Goal: Task Accomplishment & Management: Manage account settings

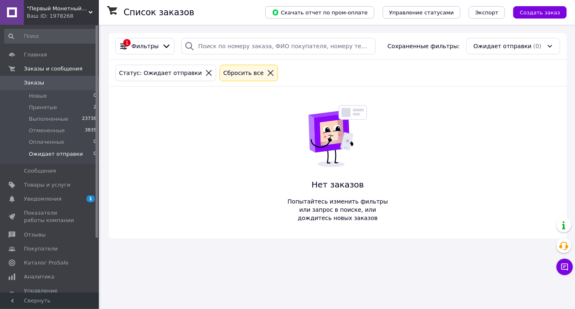
click at [43, 155] on span "Ожидает отправки" at bounding box center [56, 153] width 54 height 7
click at [49, 93] on li "Новые 0" at bounding box center [50, 96] width 101 height 12
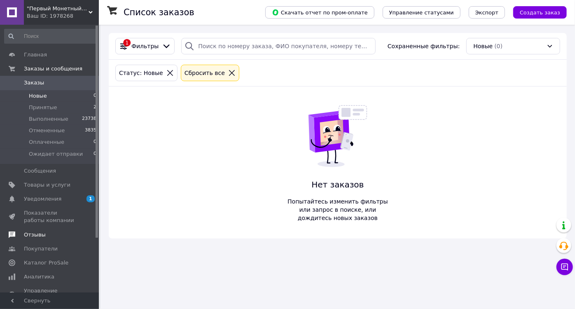
click at [36, 235] on span "Отзывы" at bounding box center [35, 234] width 22 height 7
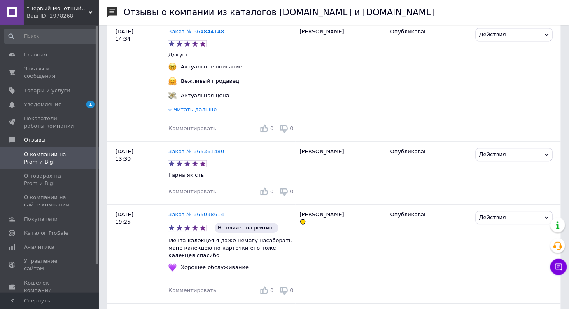
scroll to position [562, 0]
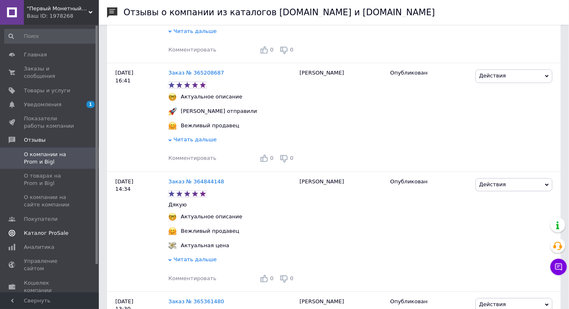
click at [48, 229] on span "Каталог ProSale" at bounding box center [46, 232] width 44 height 7
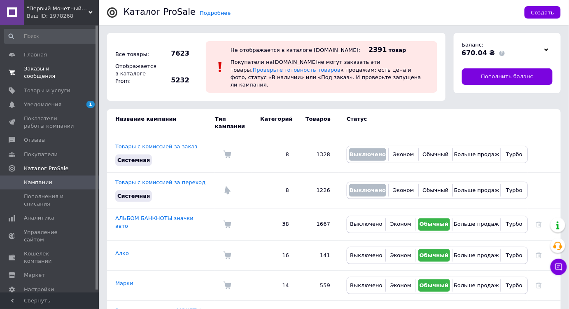
click at [44, 72] on span "Заказы и сообщения" at bounding box center [50, 72] width 52 height 15
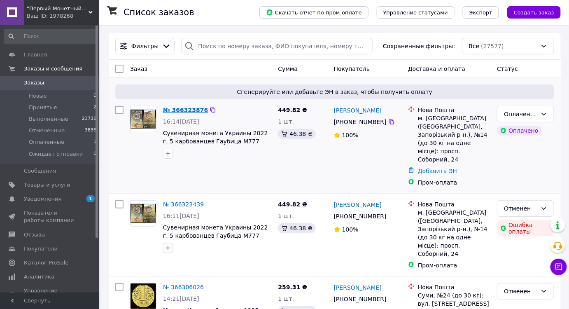
click at [189, 108] on link "№ 366323876" at bounding box center [185, 110] width 45 height 7
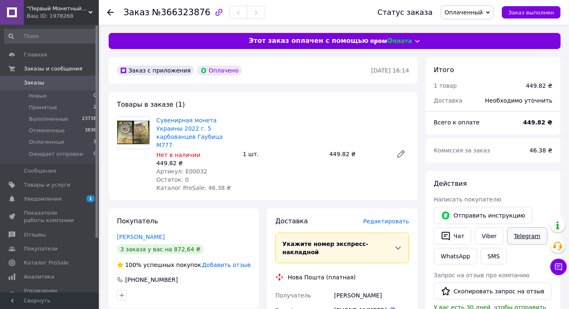
click at [524, 238] on link "Telegram" at bounding box center [528, 235] width 40 height 17
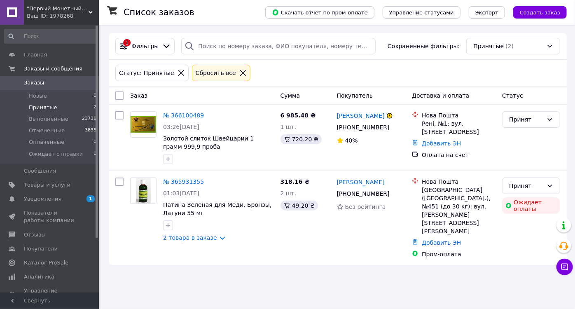
click at [181, 178] on link "№ 365931355" at bounding box center [183, 181] width 41 height 7
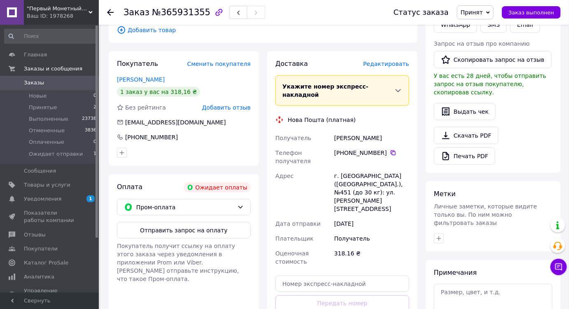
scroll to position [225, 0]
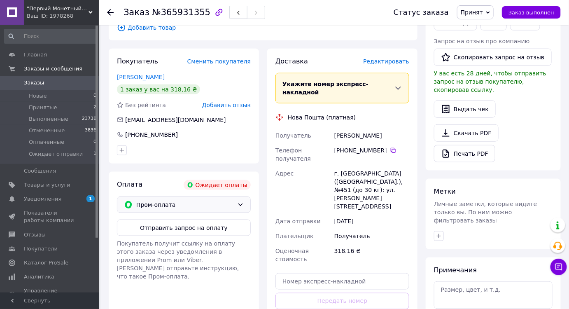
click at [240, 201] on icon at bounding box center [240, 204] width 7 height 7
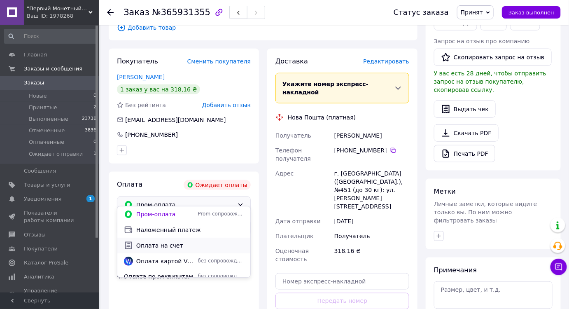
click at [177, 248] on span "Оплата на счет" at bounding box center [190, 245] width 108 height 8
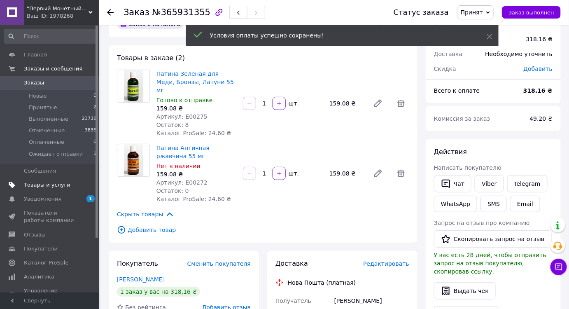
scroll to position [0, 0]
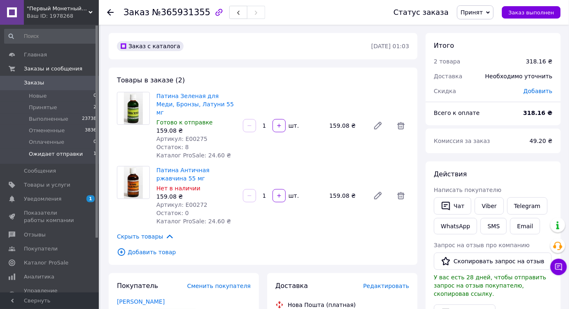
click at [50, 151] on span "Ожидает отправки" at bounding box center [56, 153] width 54 height 7
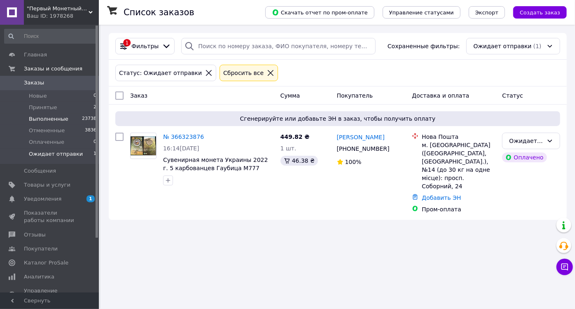
click at [44, 117] on span "Выполненные" at bounding box center [49, 118] width 40 height 7
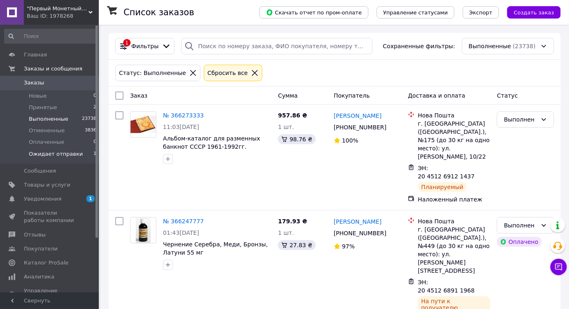
click at [67, 154] on span "Ожидает отправки" at bounding box center [56, 153] width 54 height 7
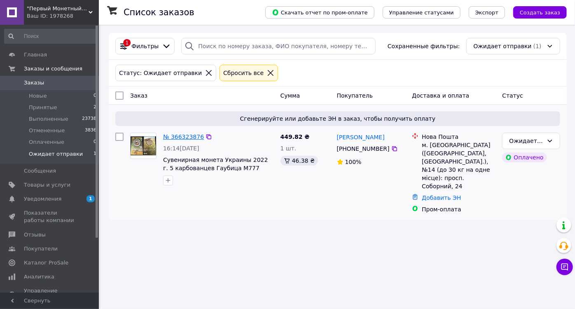
click at [177, 136] on link "№ 366323876" at bounding box center [183, 136] width 41 height 7
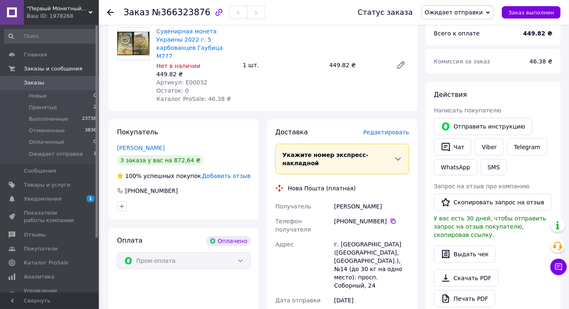
scroll to position [37, 0]
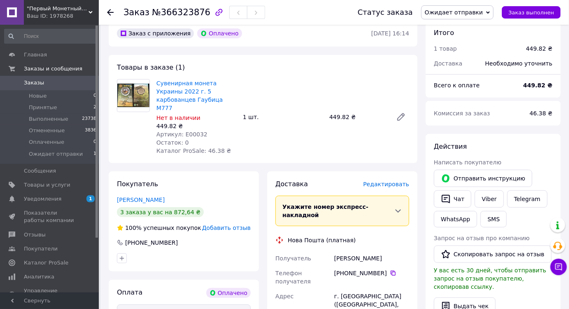
drag, startPoint x: 380, startPoint y: 257, endPoint x: 345, endPoint y: 255, distance: 35.1
click at [345, 269] on div "[PHONE_NUMBER]" at bounding box center [372, 273] width 75 height 8
copy div "0 98 274 54 74"
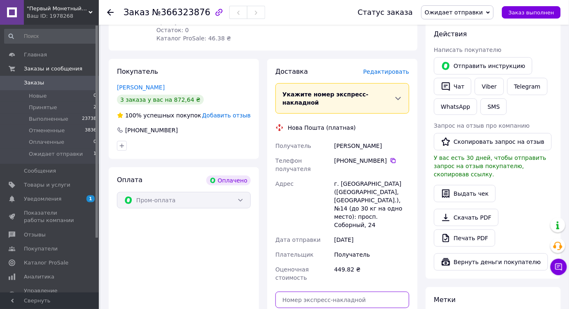
click at [327, 292] on input "text" at bounding box center [343, 300] width 134 height 16
paste input "20451269173595"
type input "20451269173595"
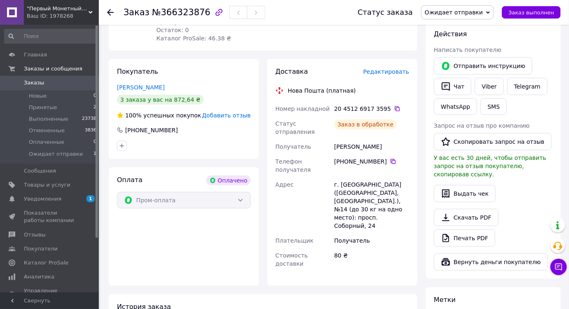
click at [544, 13] on span "Заказ выполнен" at bounding box center [532, 12] width 46 height 6
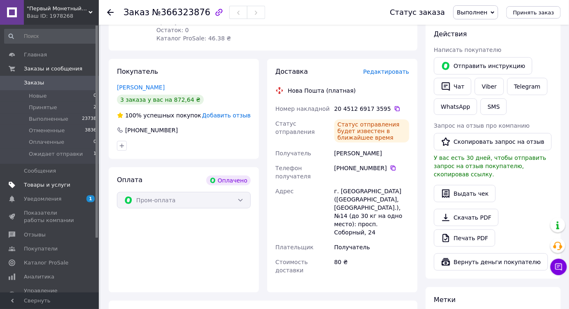
click at [40, 184] on span "Товары и услуги" at bounding box center [47, 184] width 47 height 7
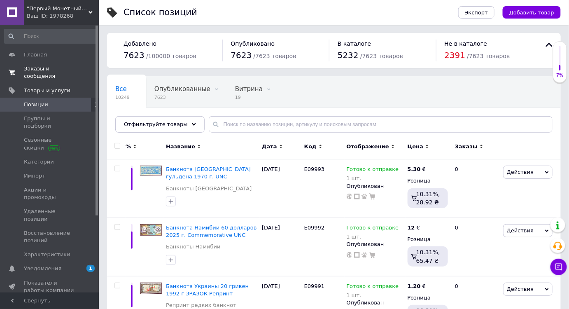
click at [40, 69] on span "Заказы и сообщения" at bounding box center [50, 72] width 52 height 15
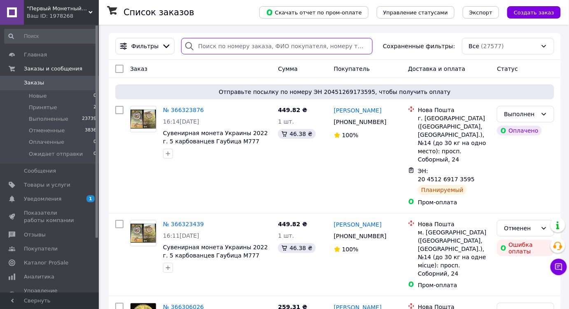
click at [277, 45] on input "search" at bounding box center [277, 46] width 192 height 16
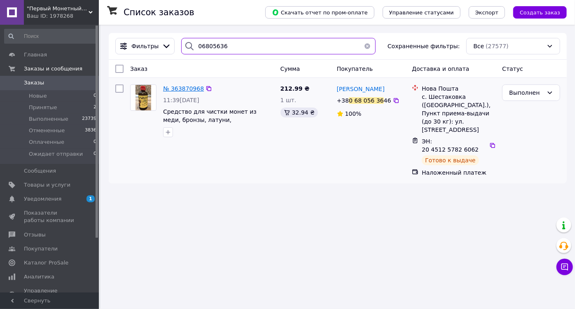
type input "06805636"
click at [184, 87] on span "№ 363870968" at bounding box center [183, 88] width 41 height 7
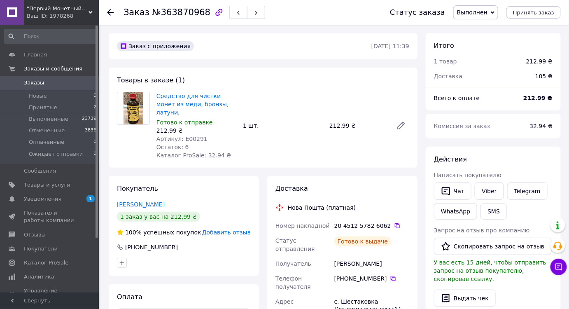
click at [155, 201] on link "[PERSON_NAME]" at bounding box center [141, 204] width 48 height 7
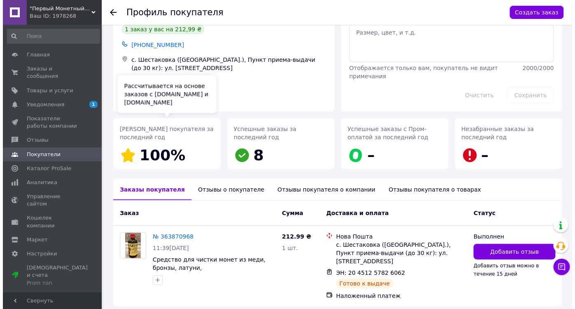
scroll to position [59, 0]
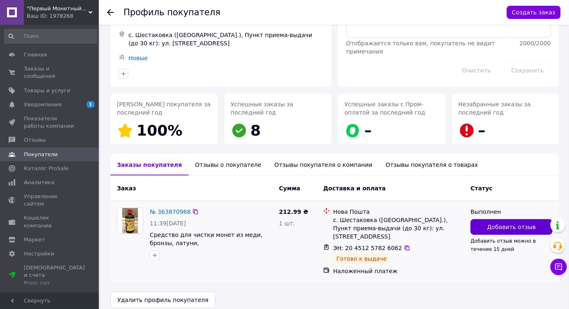
click at [484, 223] on button "Добавить отзыв" at bounding box center [512, 227] width 82 height 16
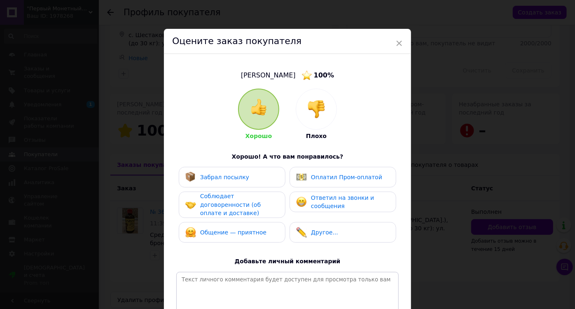
click at [307, 116] on img at bounding box center [316, 109] width 18 height 18
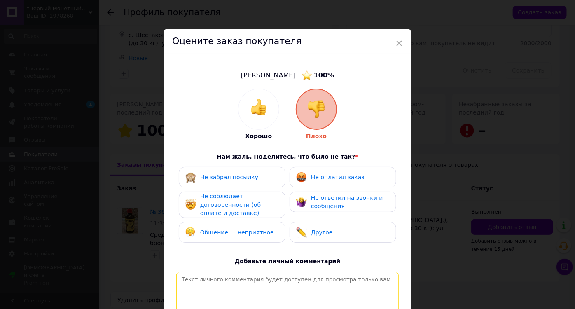
click at [232, 279] on textarea at bounding box center [287, 301] width 222 height 59
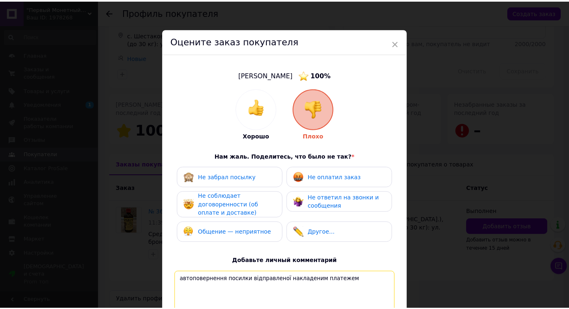
scroll to position [75, 0]
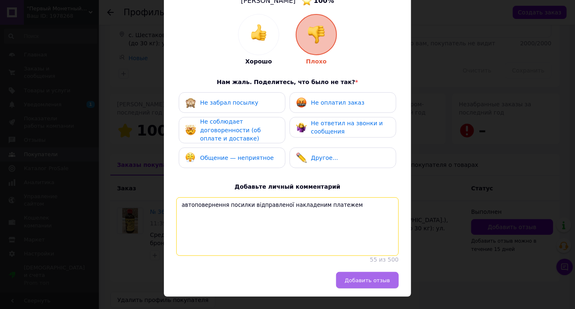
type textarea "автоповернення посилки відправленої накладеним платежем"
click at [363, 283] on span "Добавить отзыв" at bounding box center [367, 280] width 45 height 6
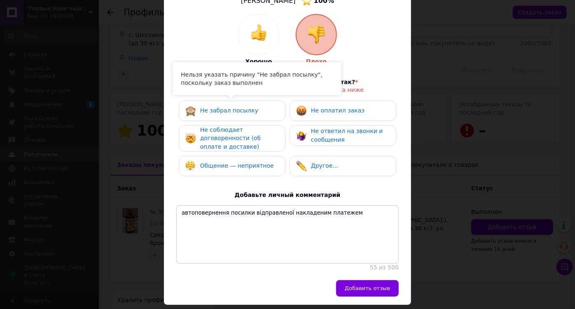
click at [248, 113] on span "Не забрал посылку" at bounding box center [229, 110] width 58 height 7
click at [254, 113] on div "Не забрал посылку" at bounding box center [232, 110] width 94 height 11
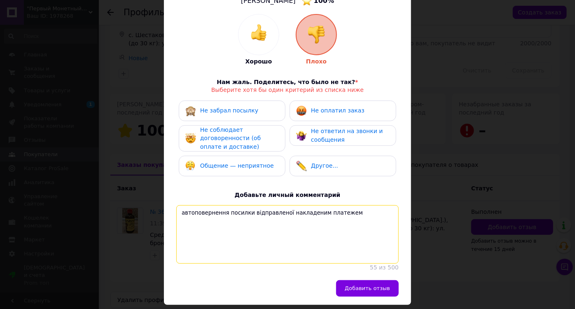
drag, startPoint x: 345, startPoint y: 214, endPoint x: 176, endPoint y: 217, distance: 168.5
click at [176, 217] on textarea "автоповернення посилки відправленої накладеним платежем" at bounding box center [287, 234] width 222 height 59
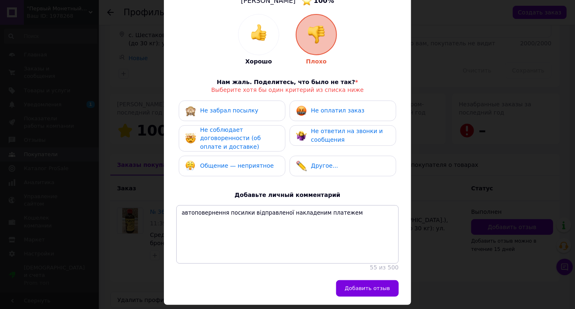
click at [436, 193] on div "× Оцените заказ покупателя [PERSON_NAME] 100 % Хорошо Плохо Нам жаль. Поделитес…" at bounding box center [287, 154] width 575 height 309
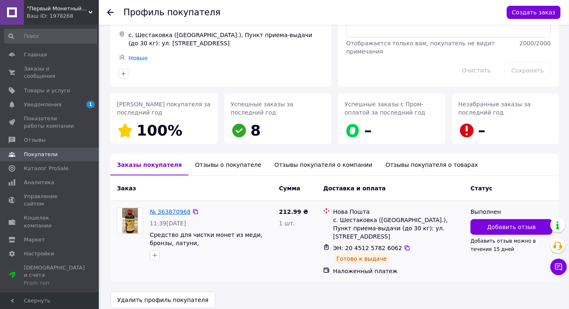
click at [180, 211] on link "№ 363870968" at bounding box center [170, 211] width 41 height 7
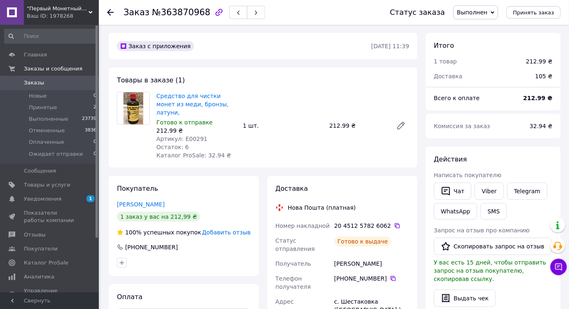
click at [497, 14] on span "Выполнен" at bounding box center [476, 12] width 45 height 14
click at [486, 42] on li "Отменен" at bounding box center [485, 41] width 62 height 12
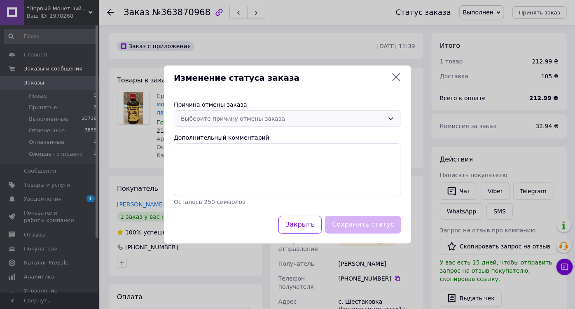
click at [394, 118] on div "Выберите причину отмены заказа" at bounding box center [287, 118] width 227 height 16
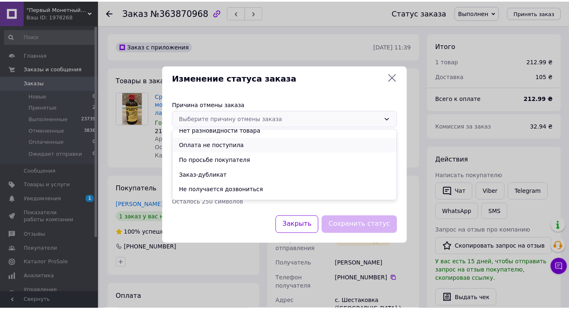
scroll to position [33, 0]
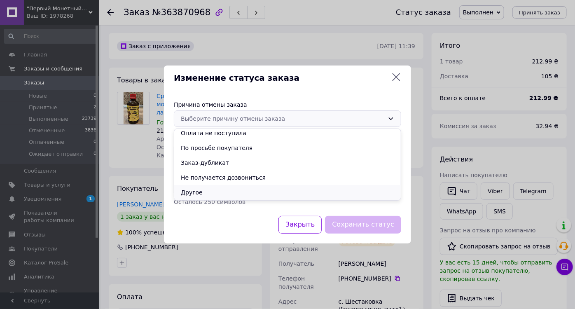
click at [208, 194] on li "Другое" at bounding box center [287, 192] width 227 height 15
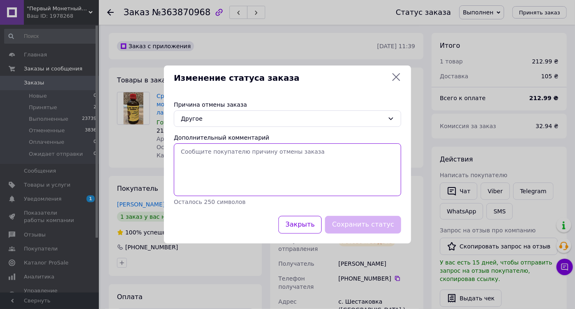
click at [244, 173] on textarea "Дополнительный комментарий" at bounding box center [287, 169] width 227 height 53
paste textarea "автоповернення посилки відправленої накладеним платежем"
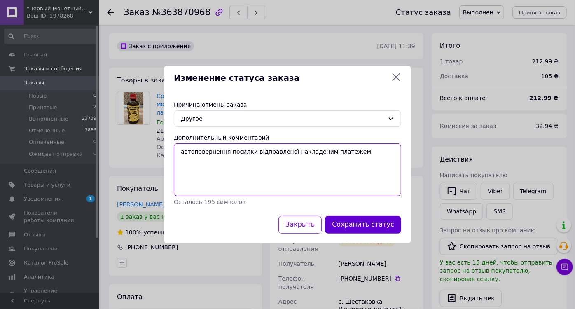
type textarea "автоповернення посилки відправленої накладеним платежем"
click at [353, 223] on button "Сохранить статус" at bounding box center [363, 225] width 76 height 18
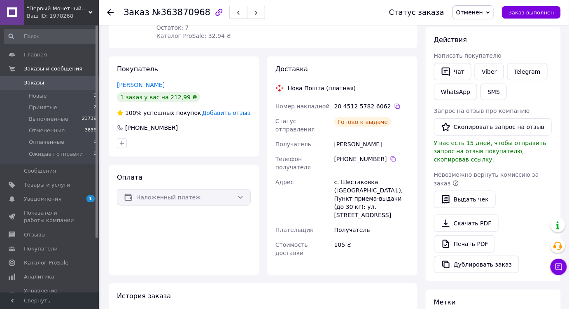
scroll to position [0, 0]
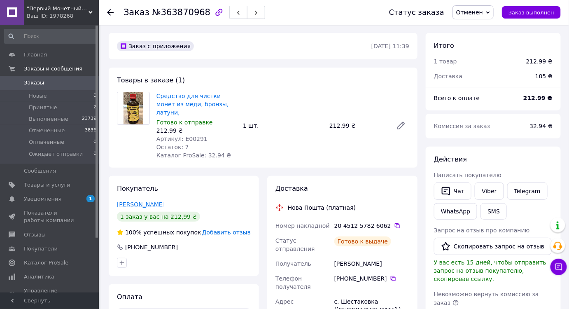
click at [143, 201] on link "[PERSON_NAME]" at bounding box center [141, 204] width 48 height 7
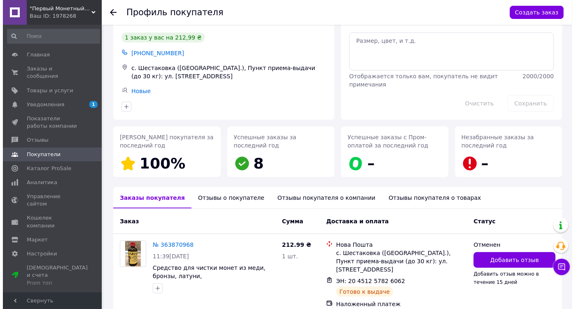
scroll to position [59, 0]
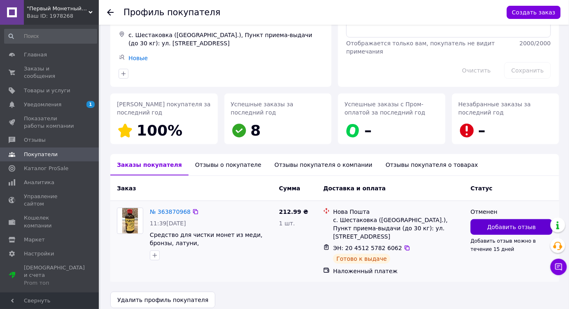
click at [487, 230] on button "Добавить отзыв" at bounding box center [512, 227] width 82 height 16
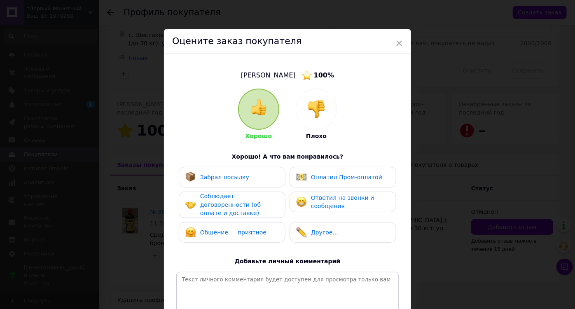
click at [310, 115] on img at bounding box center [316, 109] width 18 height 18
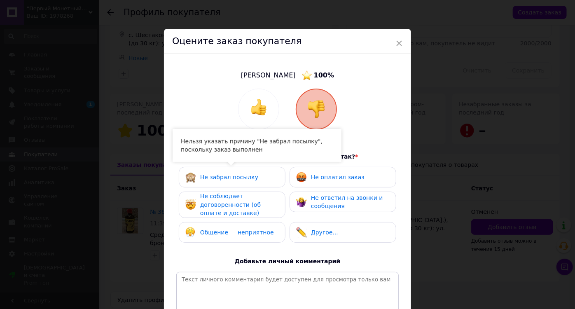
click at [256, 179] on div "Не забрал посылку" at bounding box center [232, 177] width 94 height 11
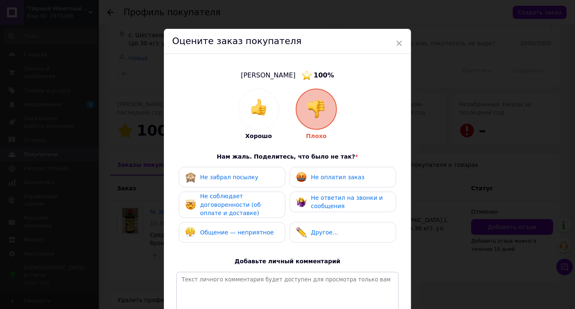
click at [237, 175] on span "Не забрал посылку" at bounding box center [229, 177] width 58 height 7
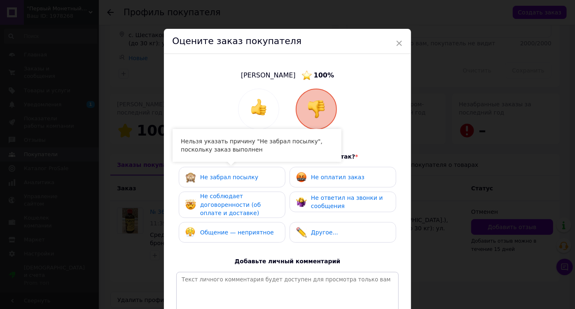
click at [236, 175] on span "Не забрал посылку" at bounding box center [229, 177] width 58 height 7
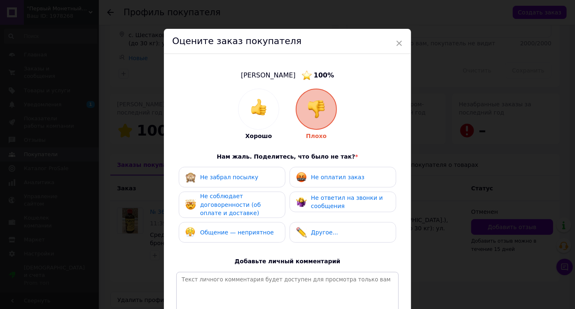
click at [236, 178] on span "Не забрал посылку" at bounding box center [229, 177] width 58 height 7
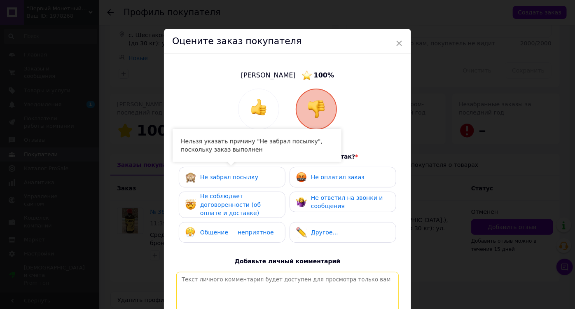
click at [242, 280] on textarea at bounding box center [287, 301] width 222 height 59
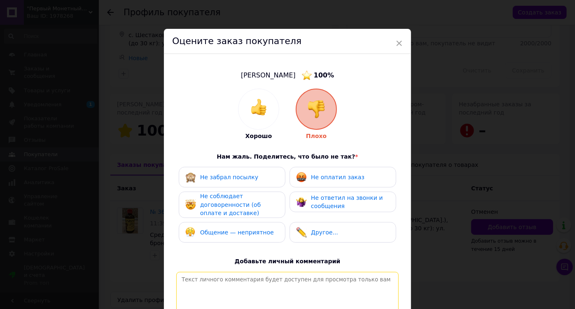
paste textarea "автоповернення посилки відправленої накладеним платежем"
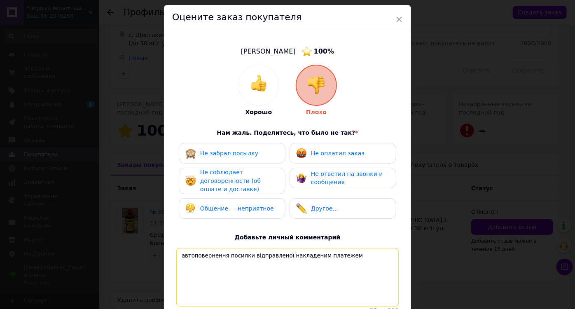
scroll to position [37, 0]
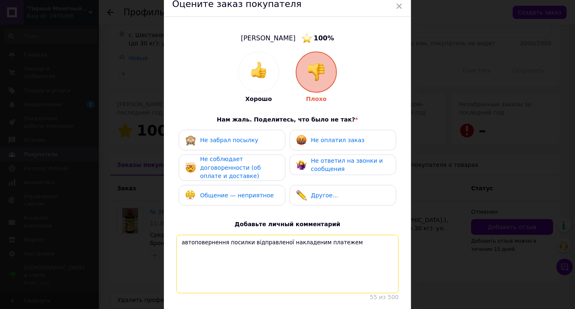
type textarea "автоповернення посилки відправленої накладеним платежем"
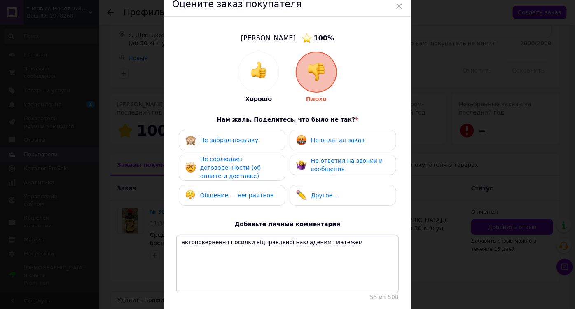
click at [300, 192] on img at bounding box center [301, 195] width 11 height 11
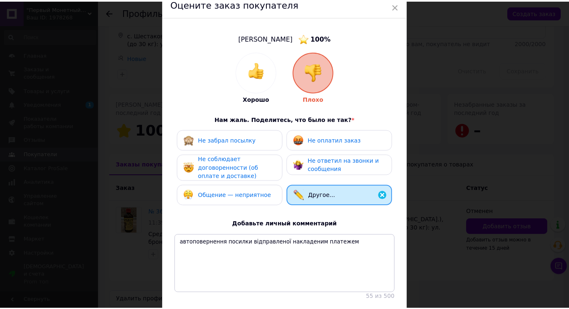
scroll to position [100, 0]
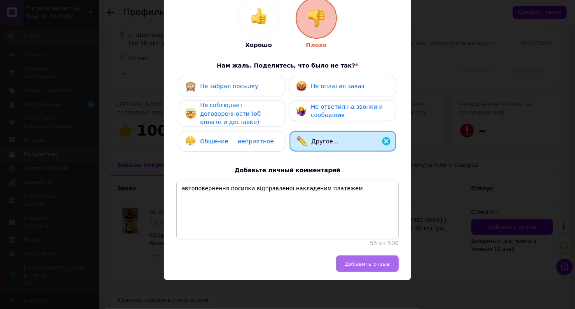
click at [363, 261] on span "Добавить отзыв" at bounding box center [367, 264] width 45 height 6
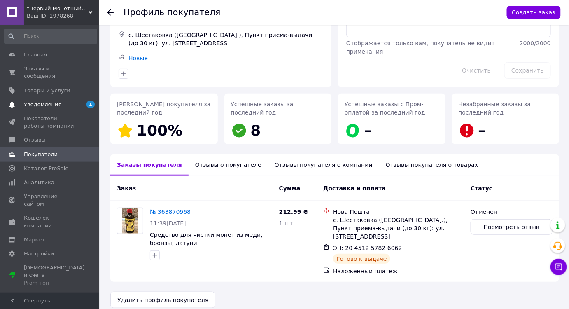
click at [40, 101] on span "Уведомления" at bounding box center [42, 104] width 37 height 7
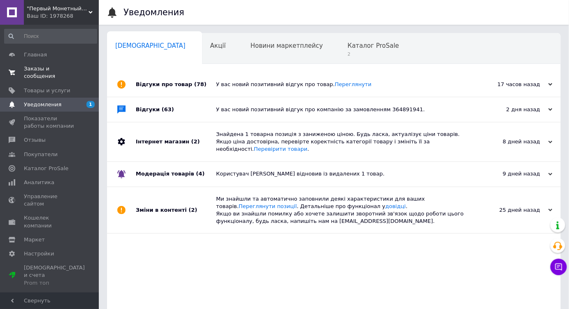
click at [40, 67] on span "Заказы и сообщения" at bounding box center [50, 72] width 52 height 15
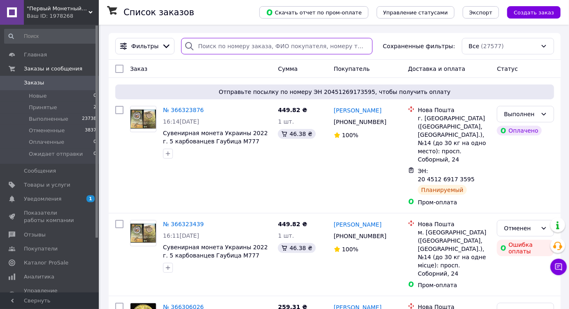
click at [246, 44] on input "search" at bounding box center [277, 46] width 192 height 16
click at [243, 48] on input "search" at bounding box center [277, 46] width 192 height 16
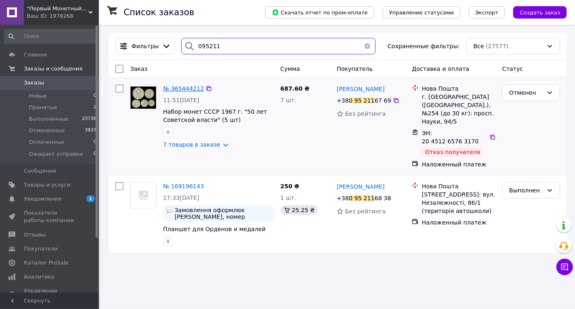
type input "095211"
click at [189, 89] on span "№ 365444212" at bounding box center [183, 88] width 41 height 7
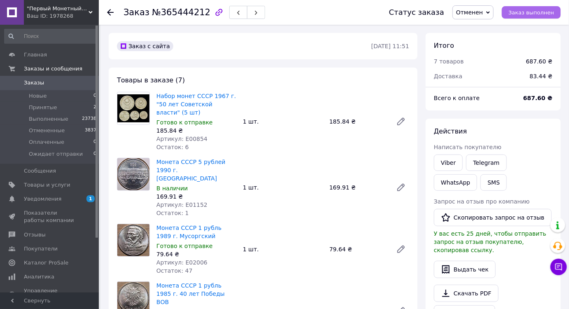
click at [534, 11] on span "Заказ выполнен" at bounding box center [532, 12] width 46 height 6
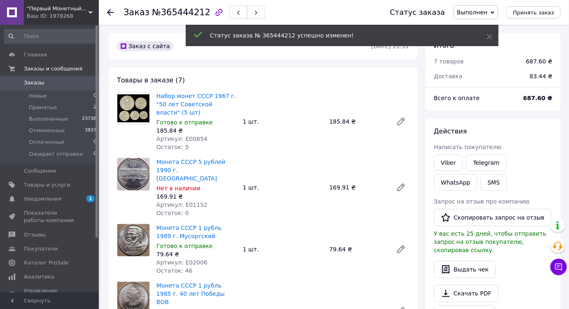
click at [495, 12] on icon at bounding box center [493, 13] width 4 height 4
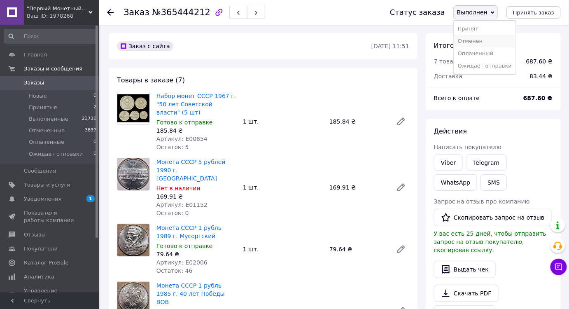
click at [490, 41] on li "Отменен" at bounding box center [485, 41] width 62 height 12
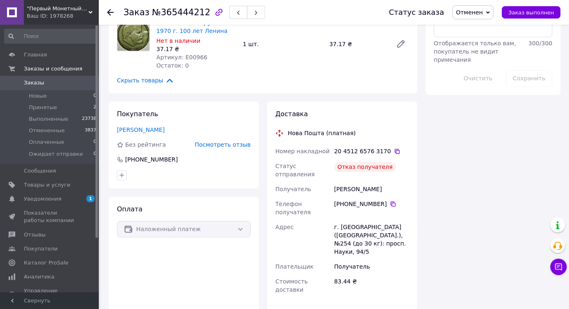
scroll to position [412, 0]
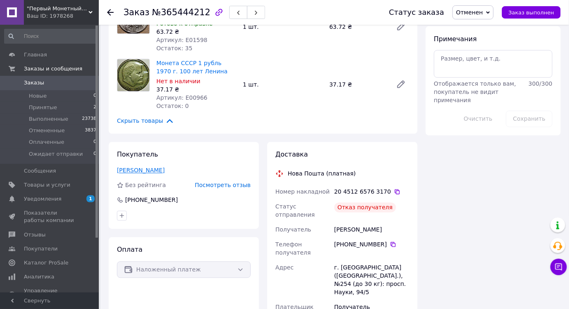
click at [131, 167] on link "[PERSON_NAME]" at bounding box center [141, 170] width 48 height 7
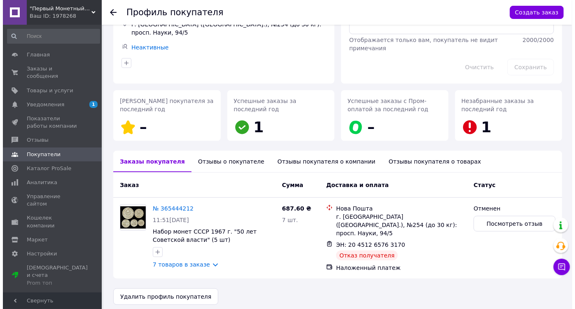
scroll to position [63, 0]
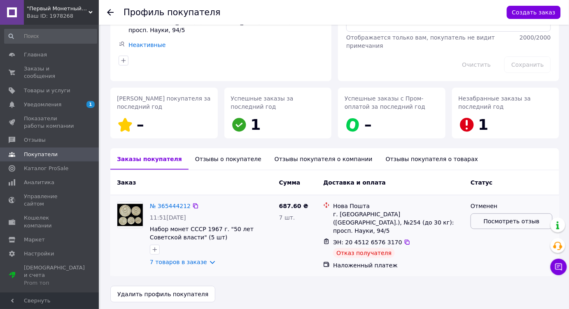
click at [503, 219] on span "Посмотреть отзыв" at bounding box center [512, 221] width 56 height 8
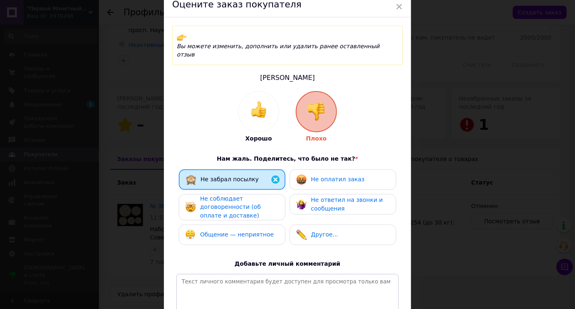
scroll to position [75, 0]
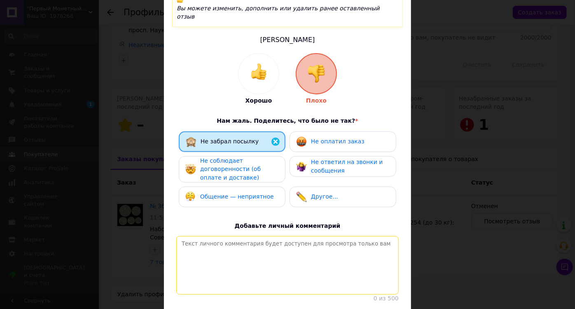
click at [320, 236] on textarea at bounding box center [287, 265] width 222 height 59
paste textarea "автоповернення посилки відправленої накладеним платежем"
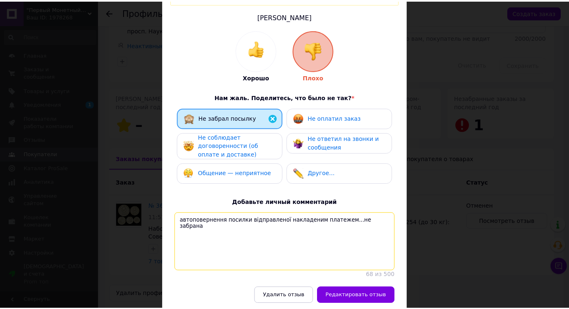
scroll to position [122, 0]
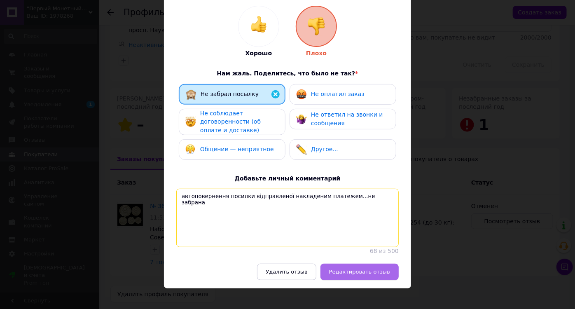
type textarea "автоповернення посилки відправленої накладеним платежем...не забрана"
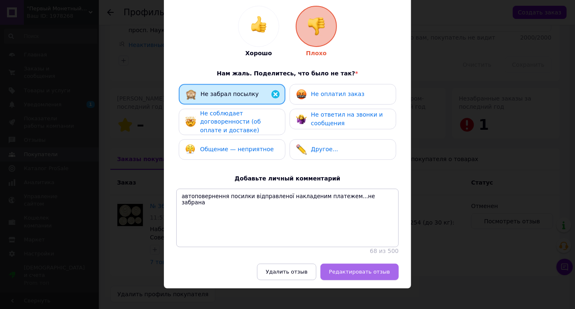
click at [371, 269] on span "Редактировать отзыв" at bounding box center [359, 272] width 61 height 6
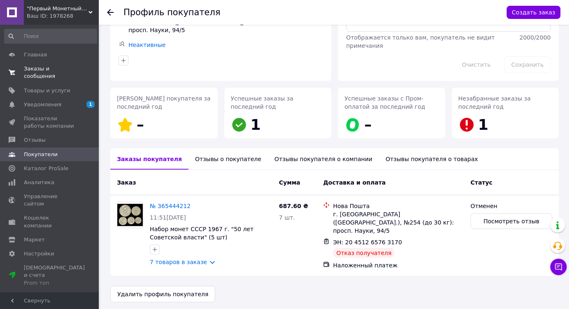
click at [32, 68] on span "Заказы и сообщения" at bounding box center [50, 72] width 52 height 15
